Goal: Book appointment/travel/reservation

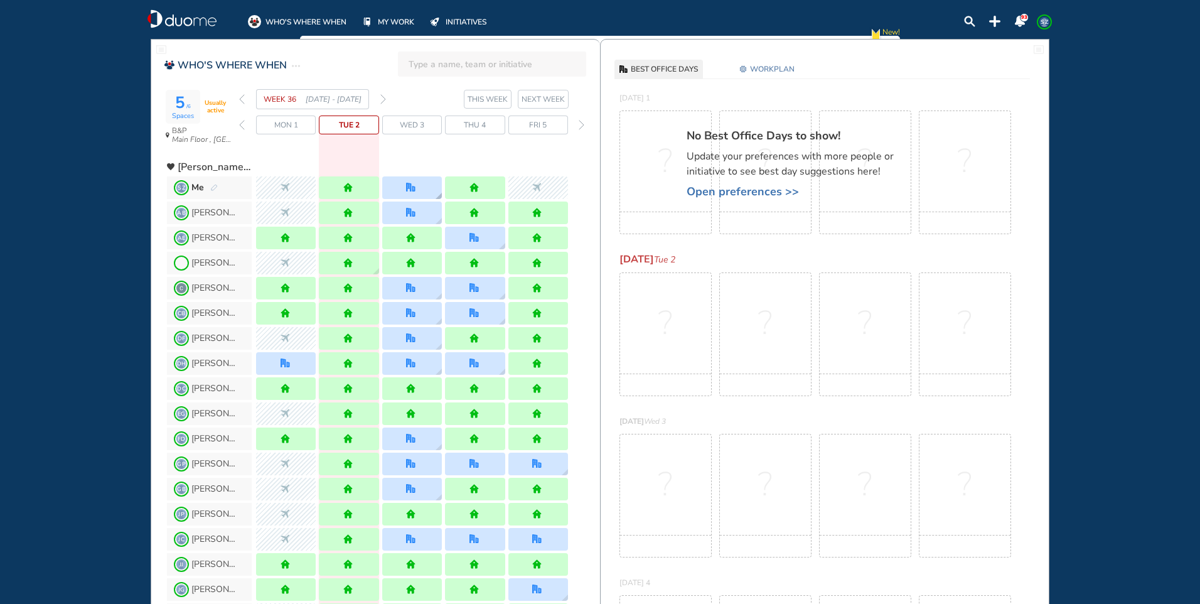
click at [424, 183] on div at bounding box center [412, 187] width 60 height 23
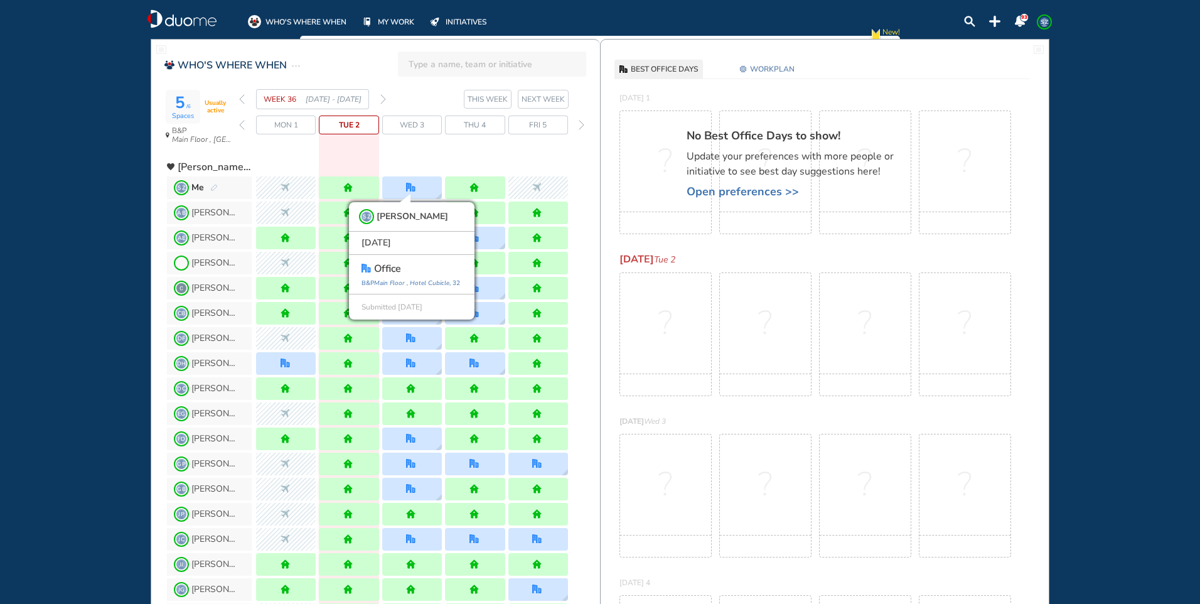
click at [428, 124] on div "Wed 3" at bounding box center [412, 125] width 60 height 19
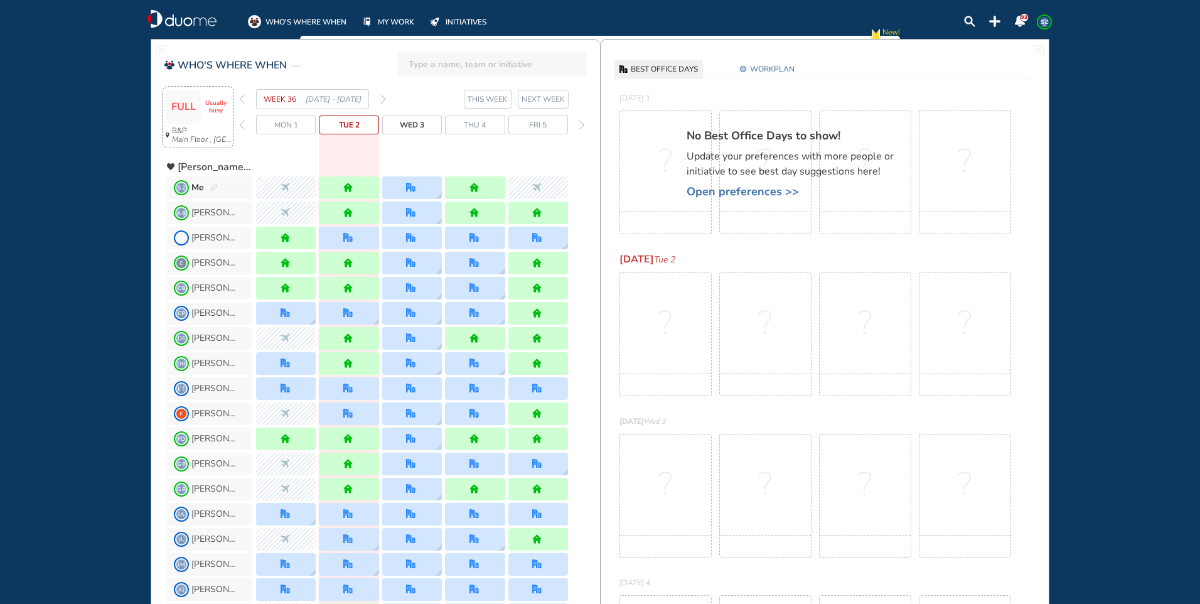
click at [181, 107] on span "FULL" at bounding box center [183, 106] width 24 height 11
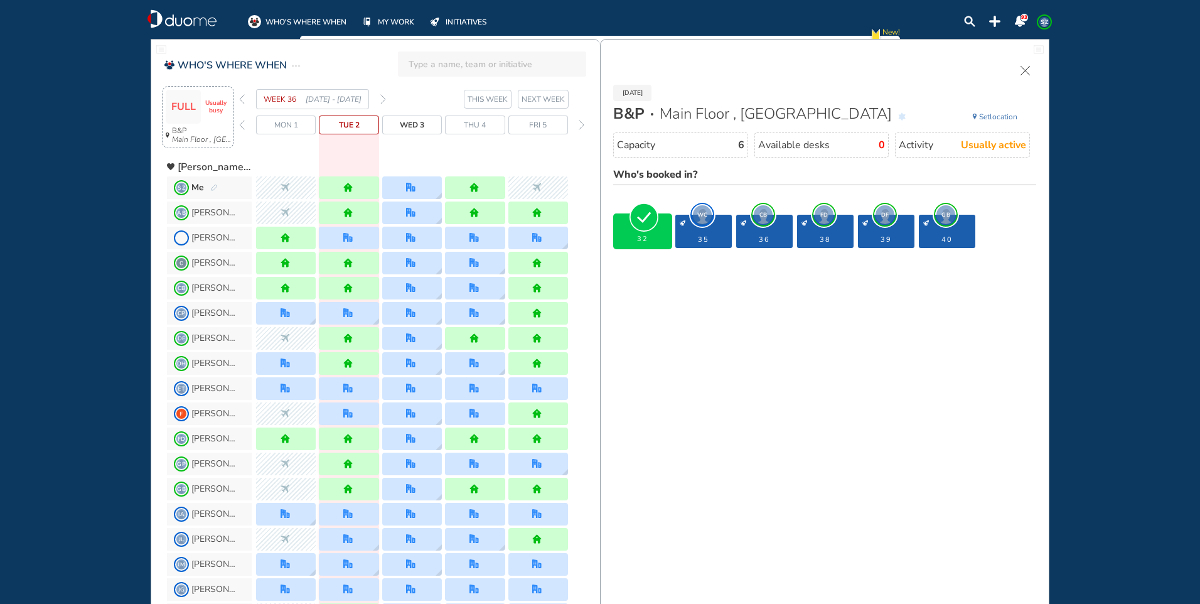
click at [701, 213] on span "WC" at bounding box center [702, 214] width 19 height 19
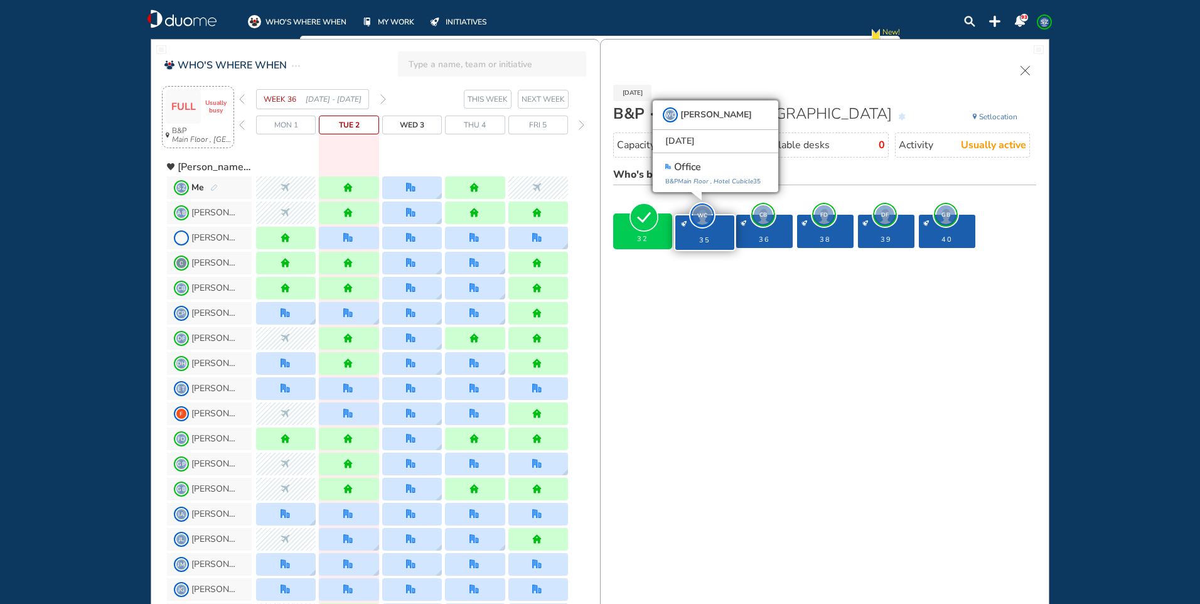
click at [763, 213] on span "CB" at bounding box center [763, 214] width 19 height 19
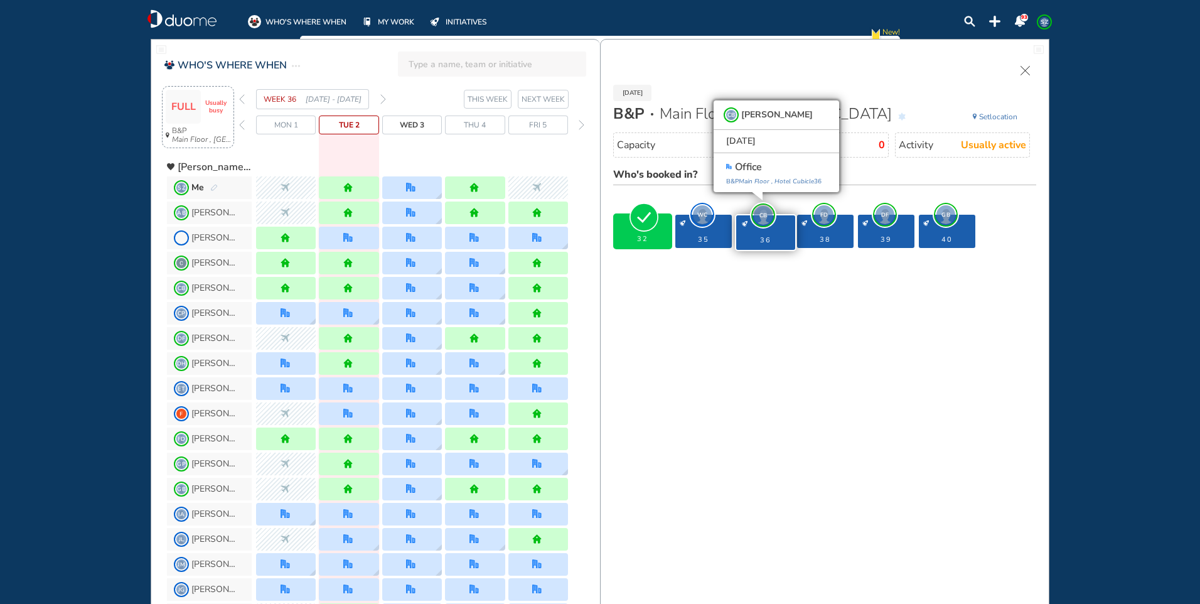
click at [827, 215] on span "FD" at bounding box center [824, 214] width 19 height 19
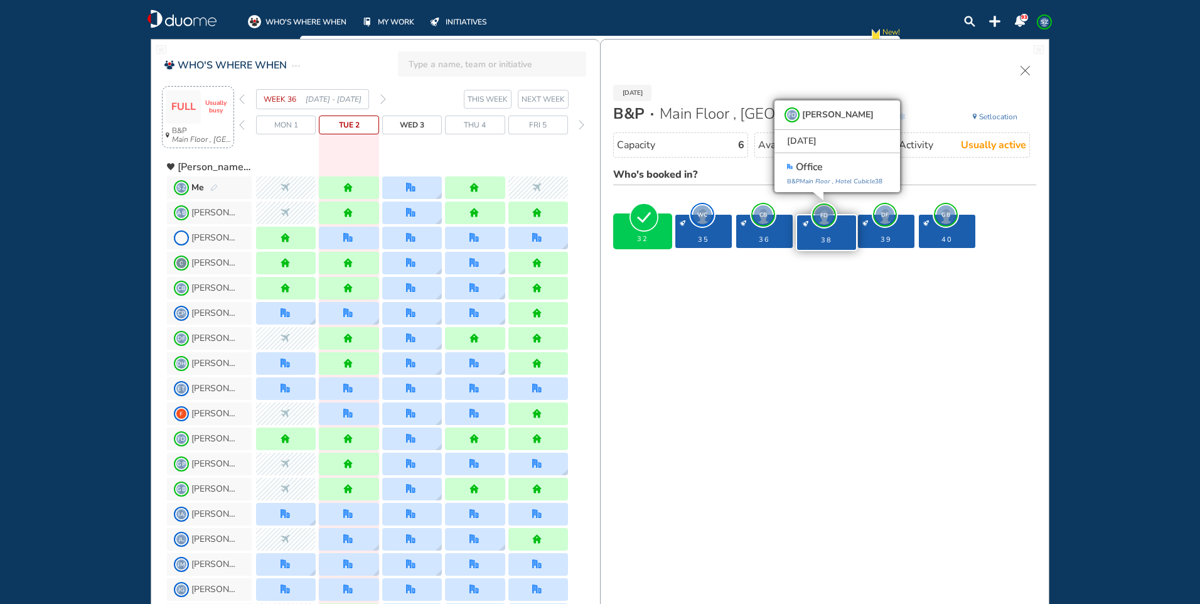
click at [886, 218] on span "DF" at bounding box center [885, 214] width 19 height 19
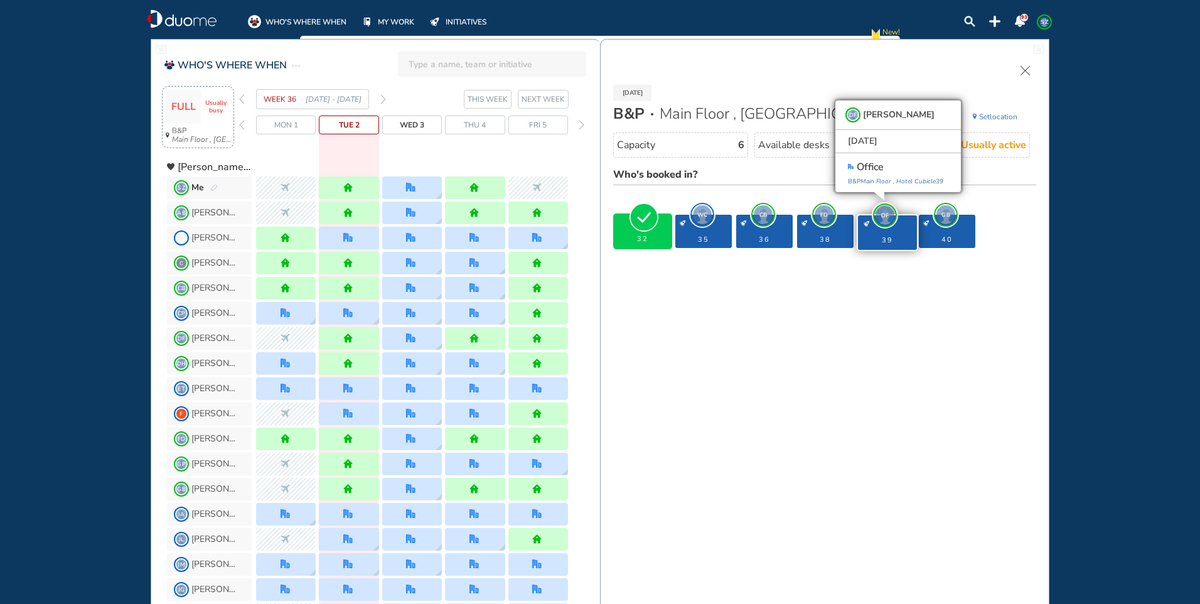
click at [948, 217] on span "GB" at bounding box center [946, 214] width 19 height 19
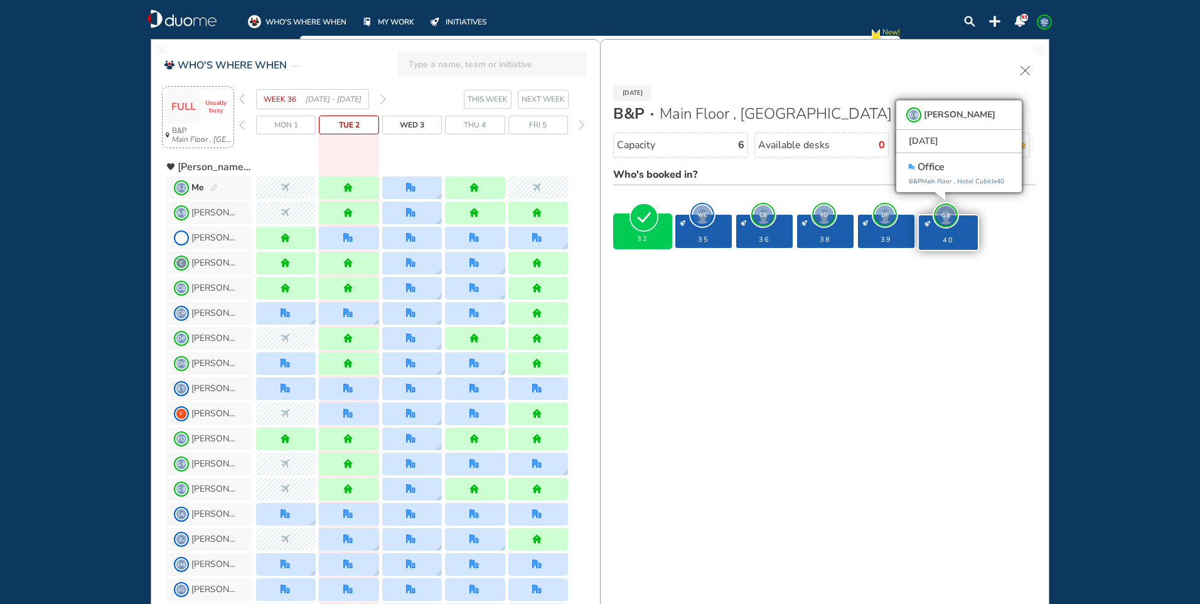
click at [384, 99] on img "forward week" at bounding box center [383, 99] width 6 height 10
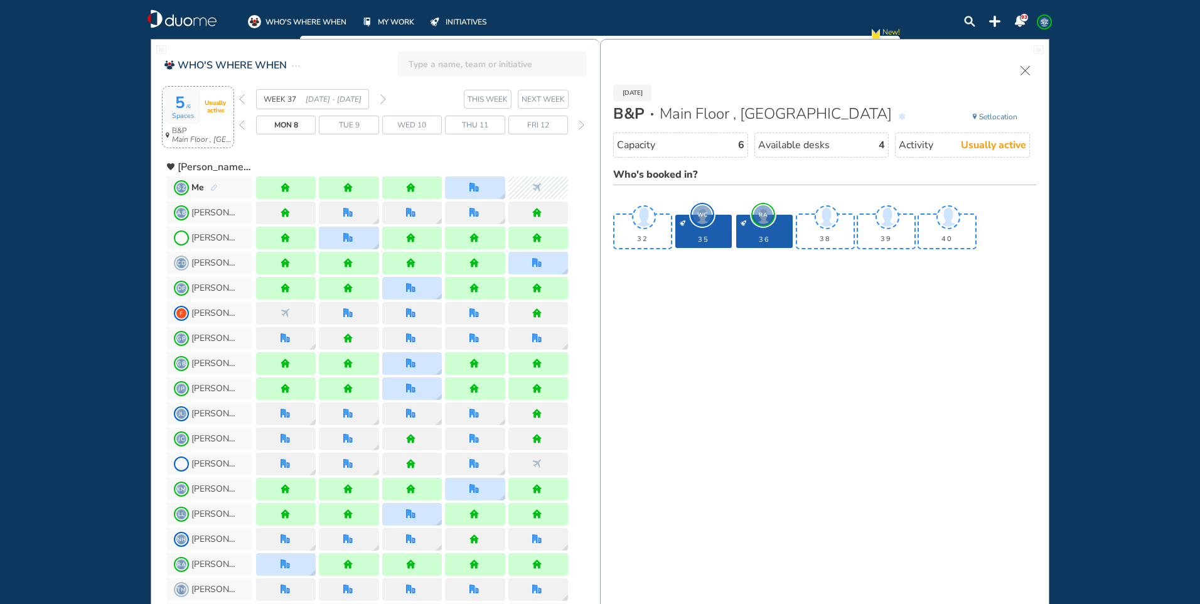
click at [475, 123] on span "Thu 11" at bounding box center [475, 125] width 26 height 13
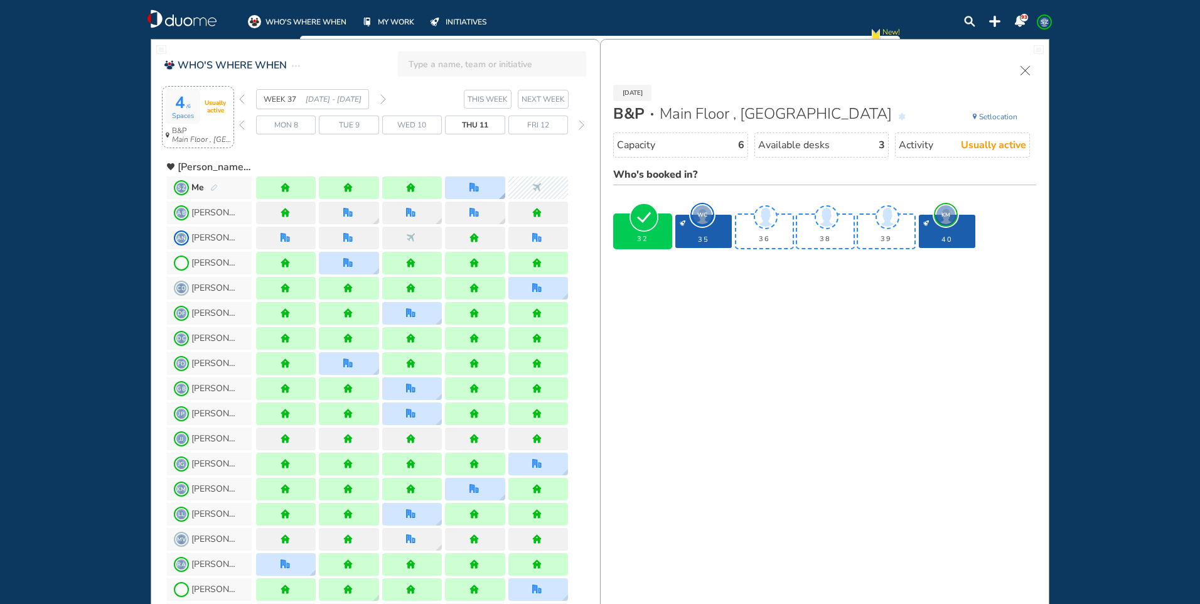
click at [481, 184] on div at bounding box center [475, 187] width 60 height 23
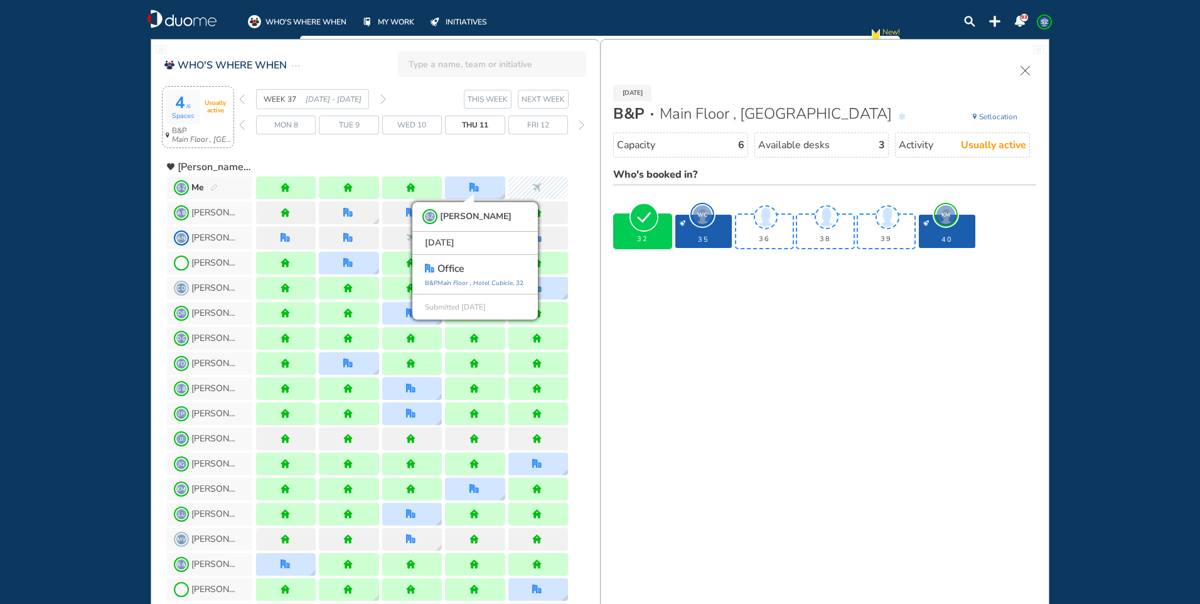
click at [480, 126] on span "Thu 11" at bounding box center [475, 125] width 26 height 13
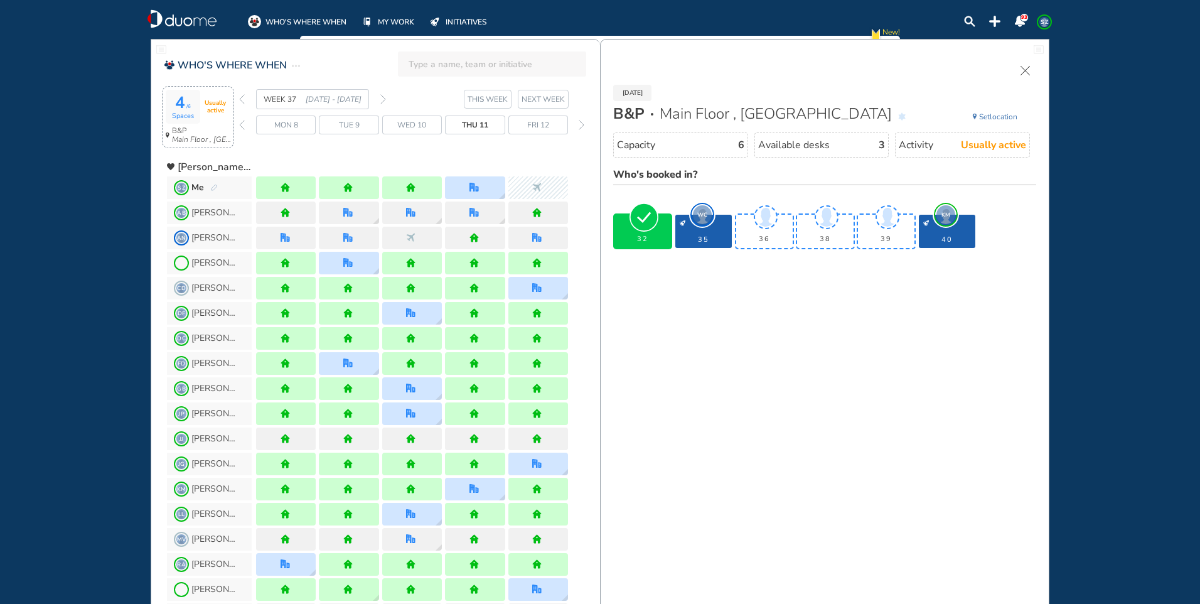
click at [385, 101] on img "forward week" at bounding box center [383, 99] width 6 height 10
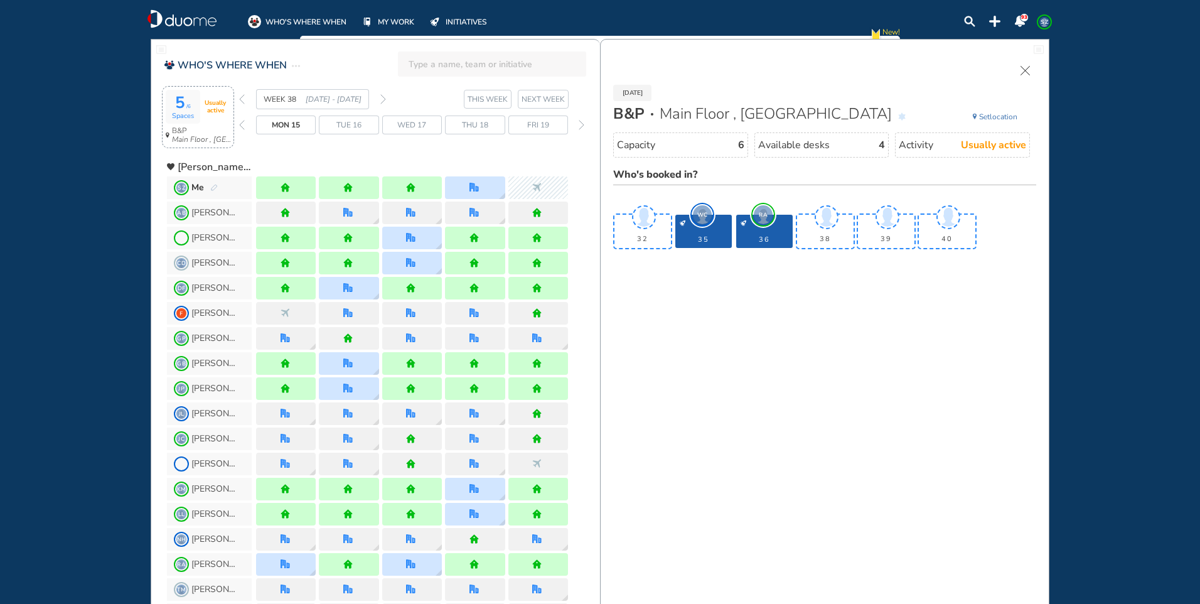
click at [492, 124] on div "Thu 18" at bounding box center [475, 125] width 60 height 19
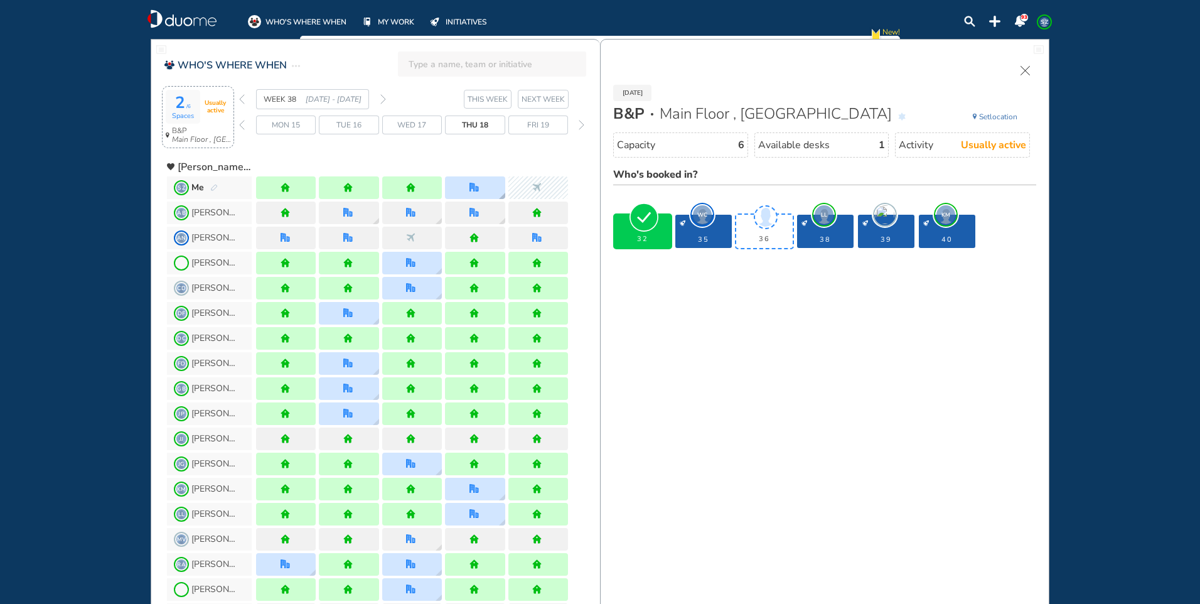
click at [500, 186] on div at bounding box center [475, 187] width 60 height 23
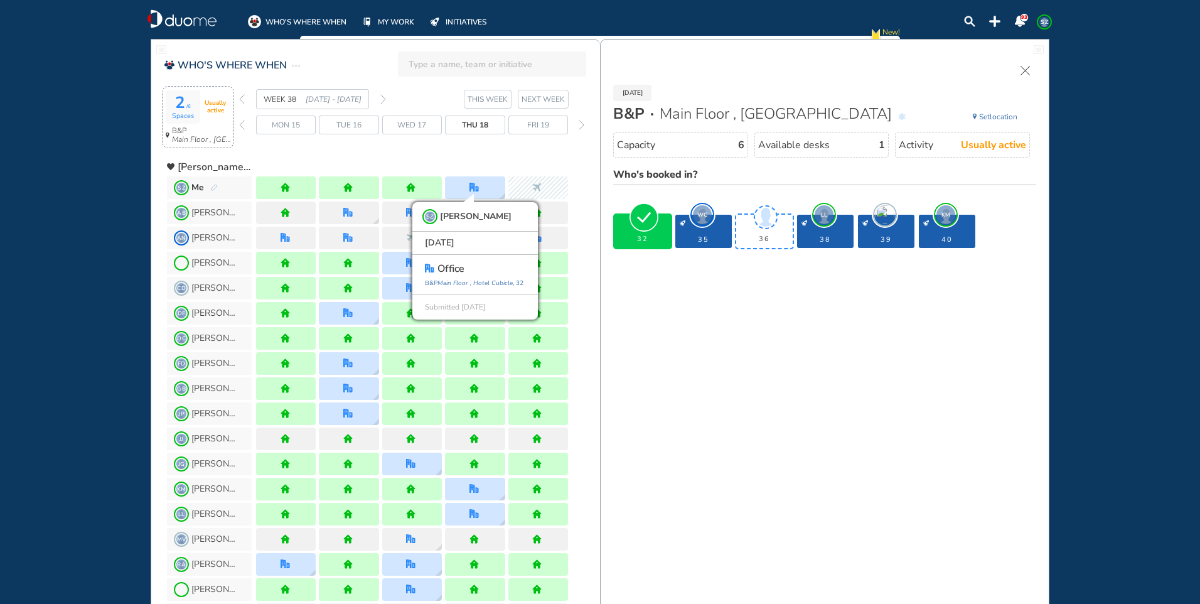
click at [384, 99] on img "forward week" at bounding box center [383, 99] width 6 height 10
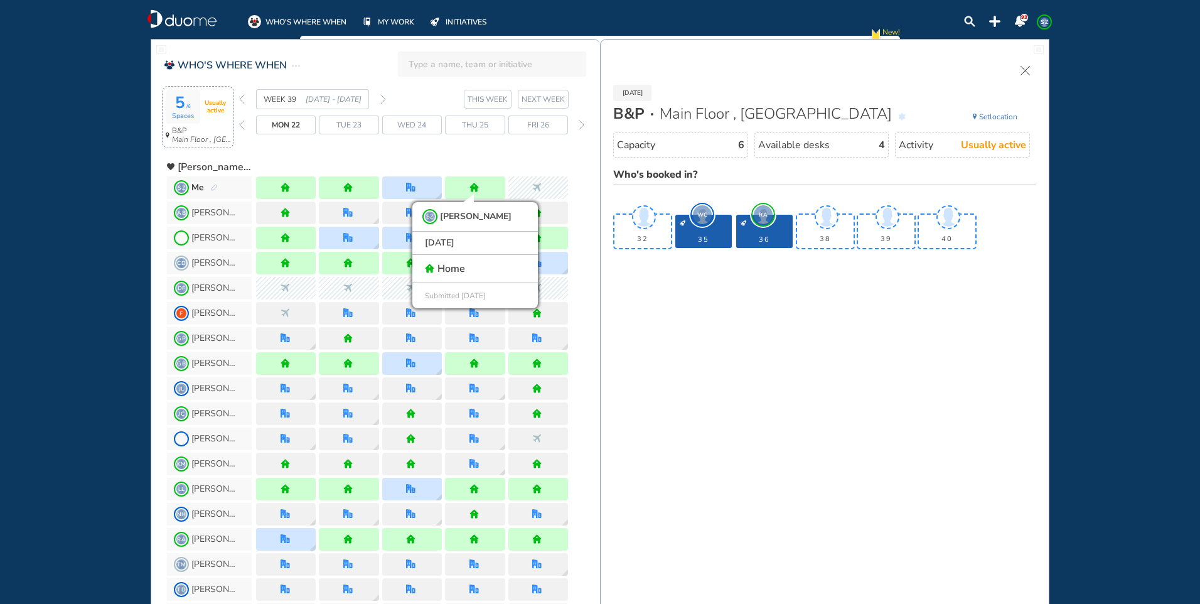
click at [409, 126] on span "Wed 24" at bounding box center [411, 125] width 29 height 13
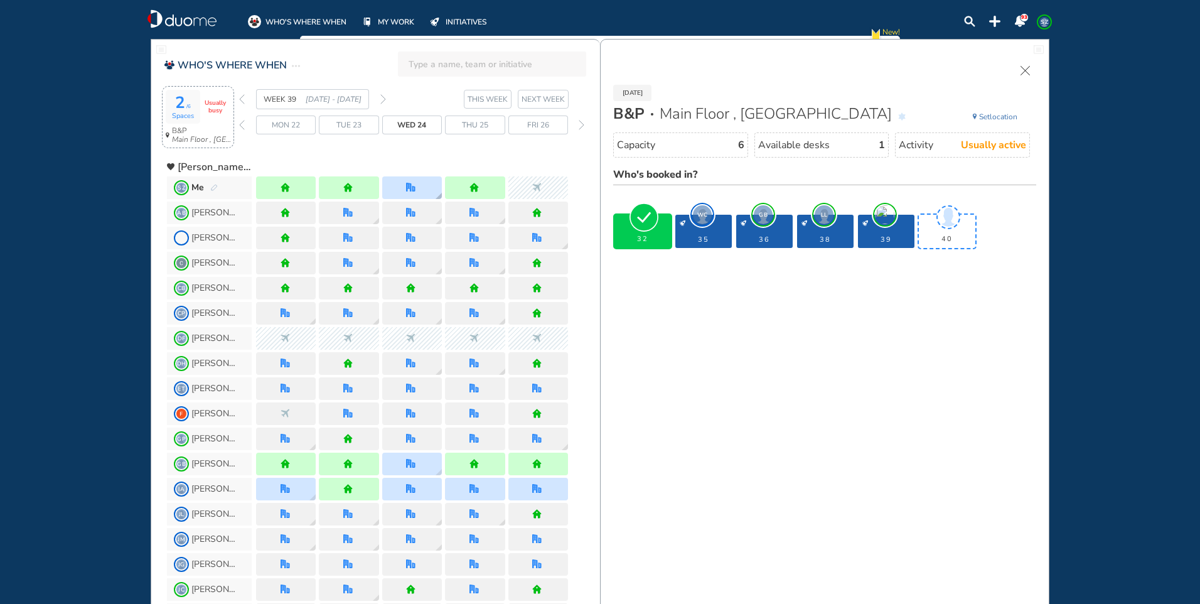
click at [414, 185] on img "office" at bounding box center [410, 187] width 9 height 9
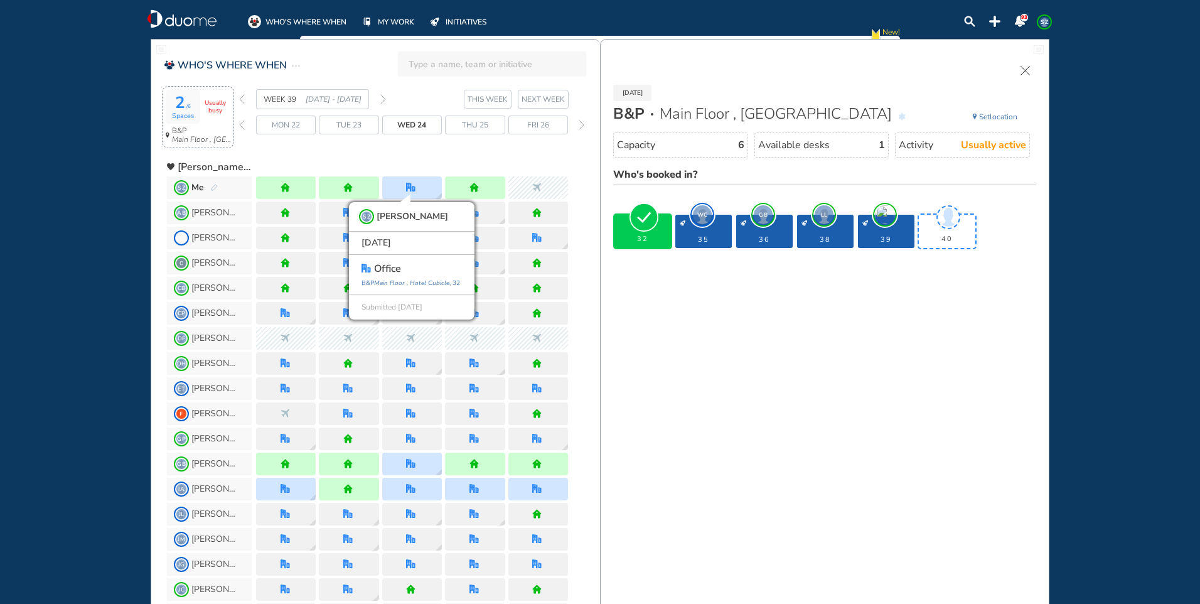
click at [703, 217] on span "WC" at bounding box center [702, 214] width 19 height 19
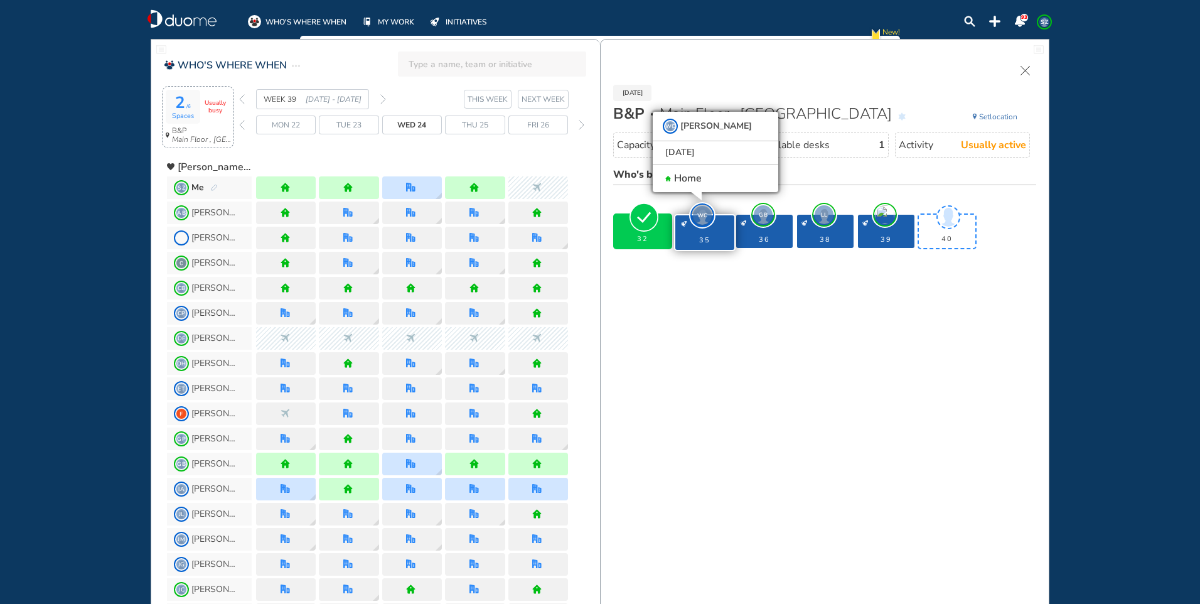
click at [763, 215] on span "GB" at bounding box center [763, 214] width 19 height 19
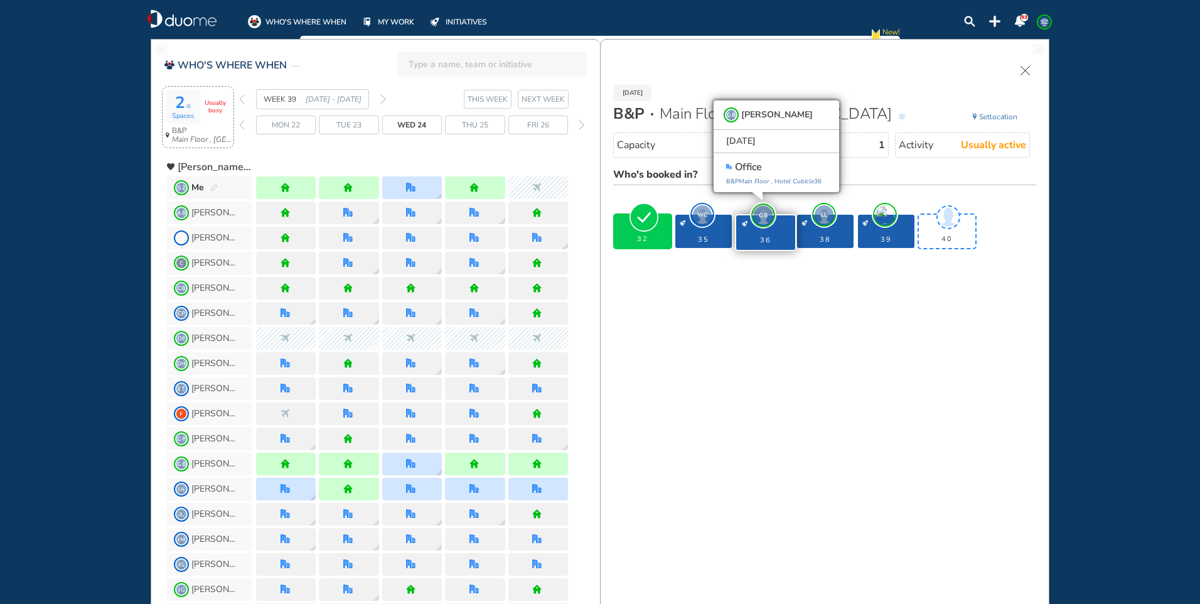
click at [820, 215] on span "LL" at bounding box center [824, 214] width 19 height 19
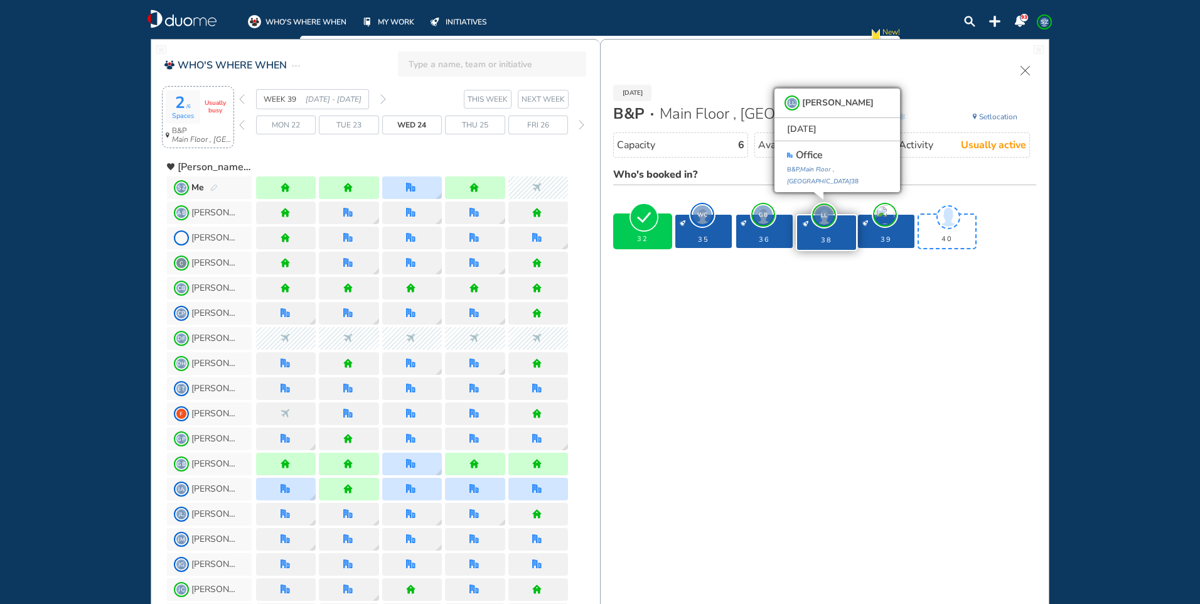
click at [889, 213] on span "desk-details" at bounding box center [885, 214] width 19 height 19
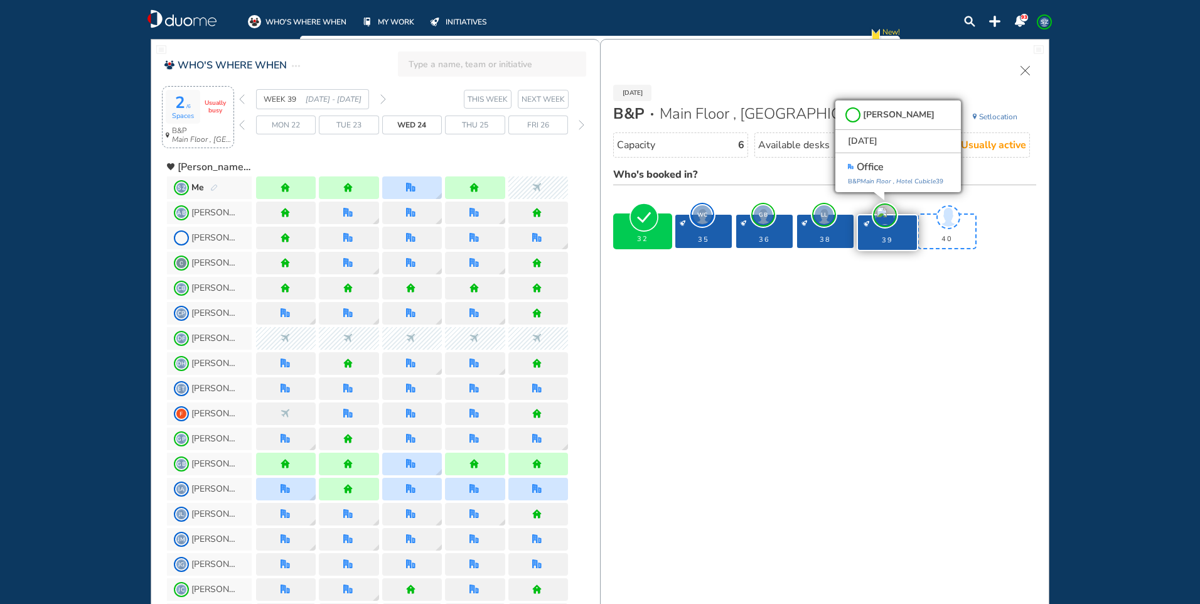
click at [382, 96] on img "forward week" at bounding box center [383, 99] width 6 height 10
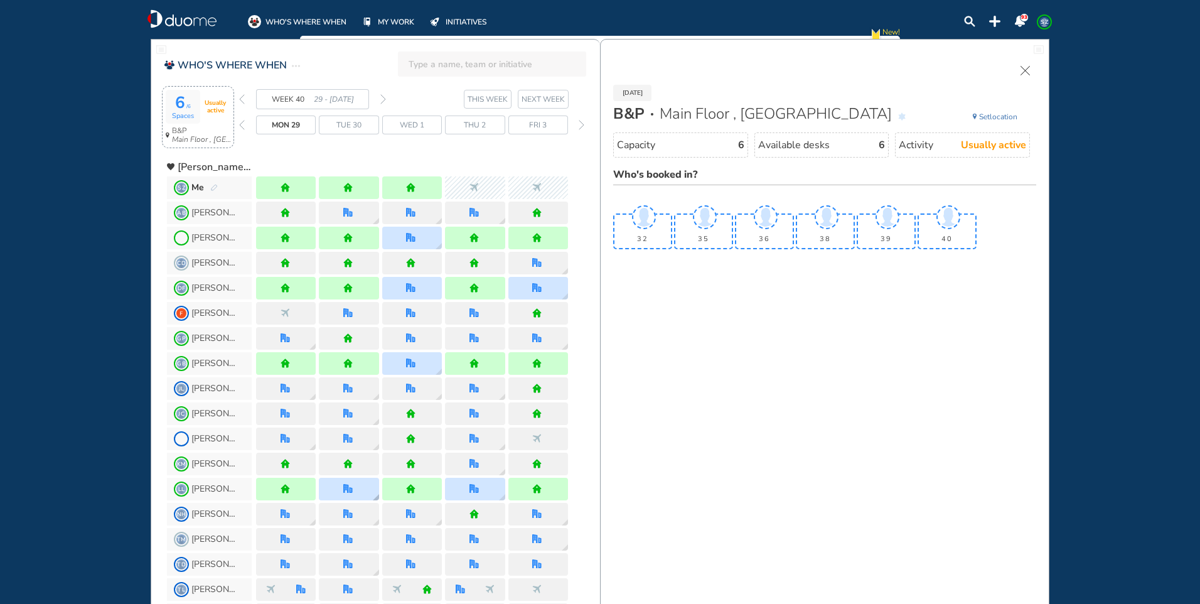
click at [352, 488] on img "office" at bounding box center [347, 488] width 9 height 9
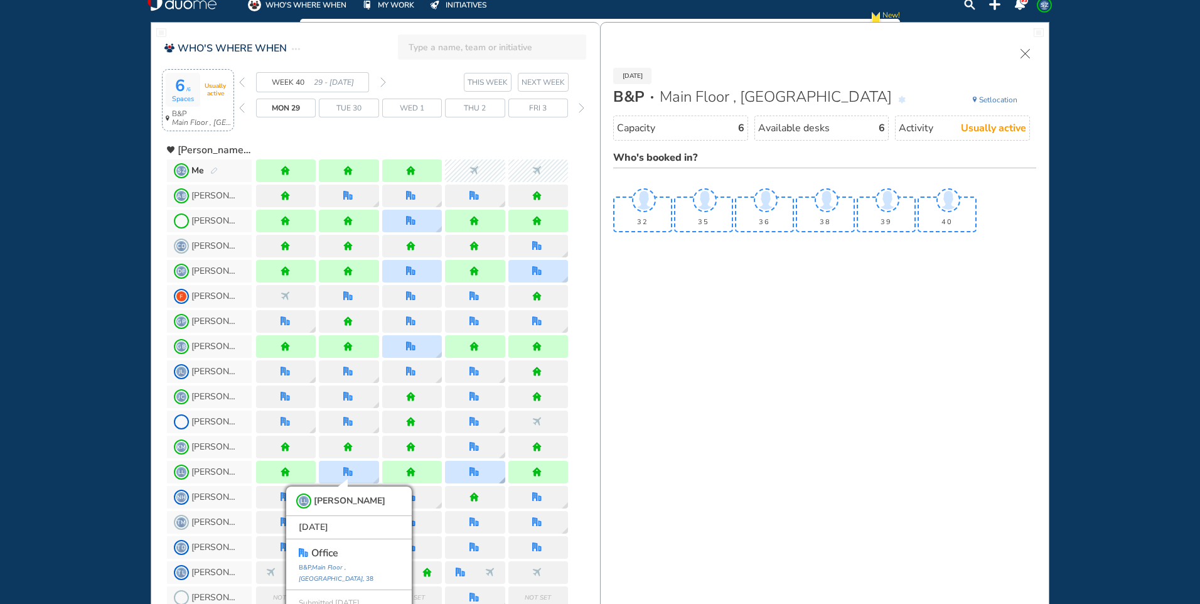
click at [480, 470] on div at bounding box center [475, 471] width 11 height 9
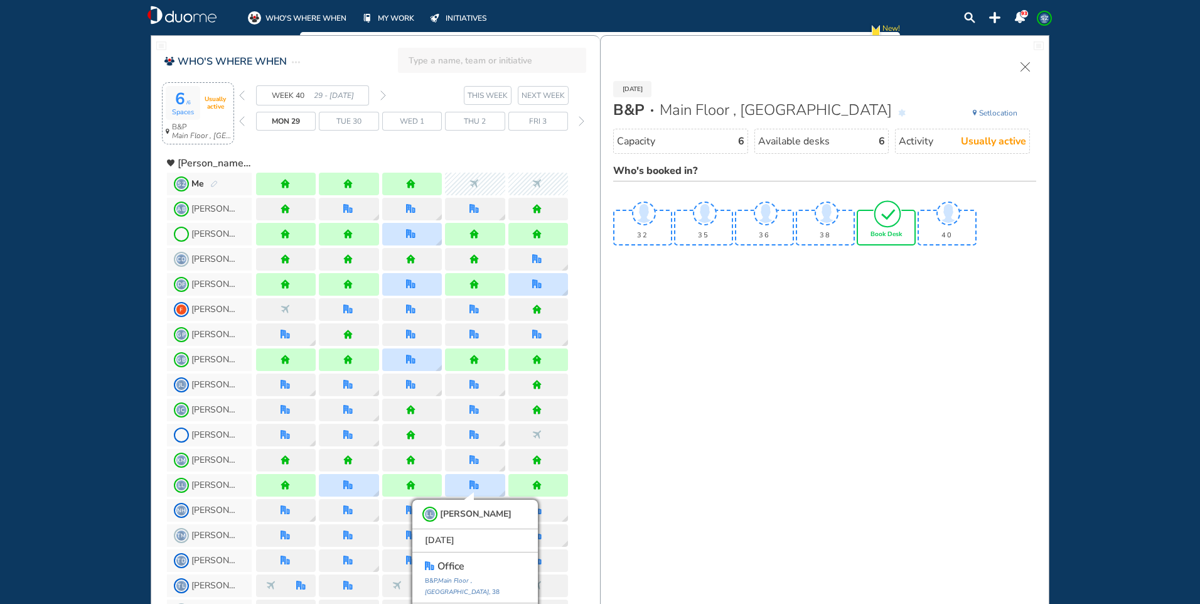
scroll to position [0, 0]
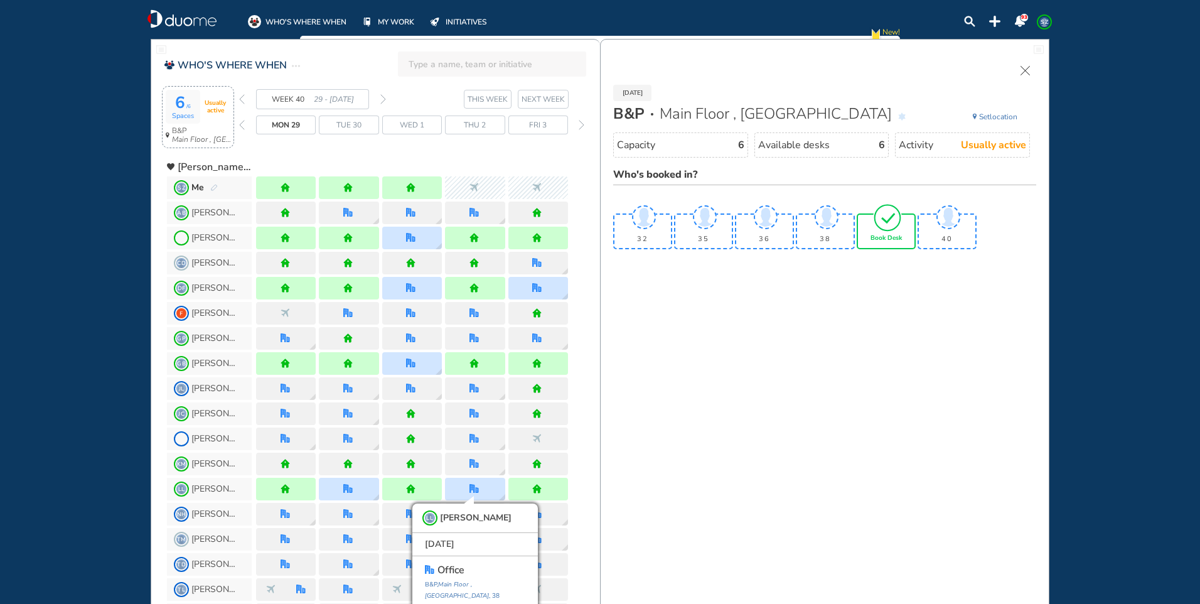
click at [412, 120] on span "Wed 1" at bounding box center [412, 125] width 24 height 13
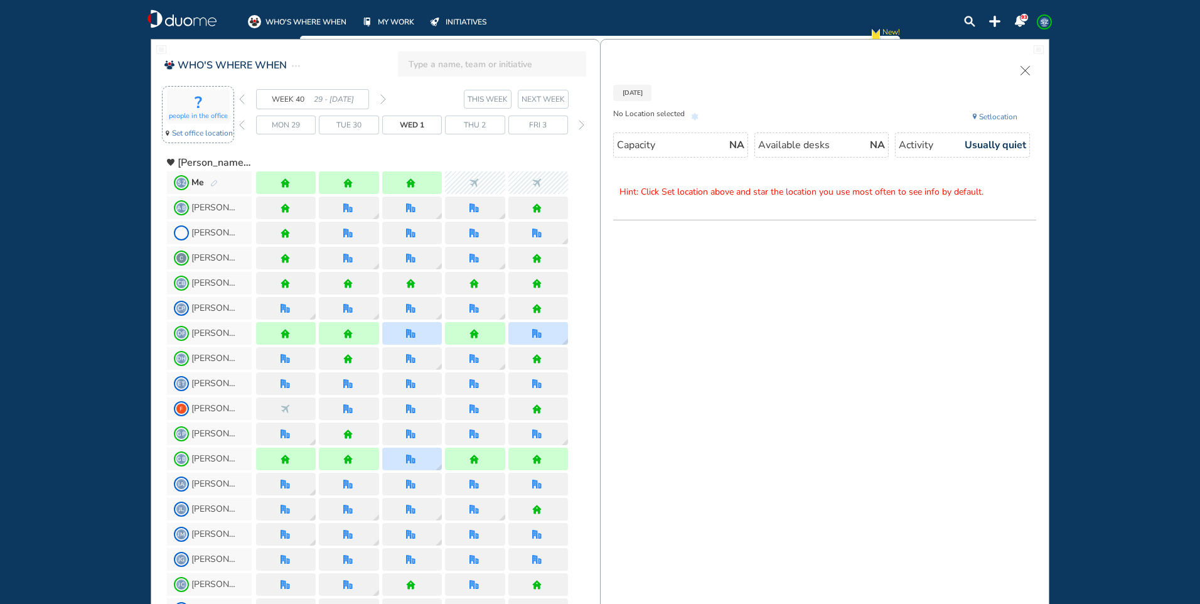
click at [301, 127] on div "Mon 29" at bounding box center [286, 125] width 60 height 19
